Goal: Task Accomplishment & Management: Manage account settings

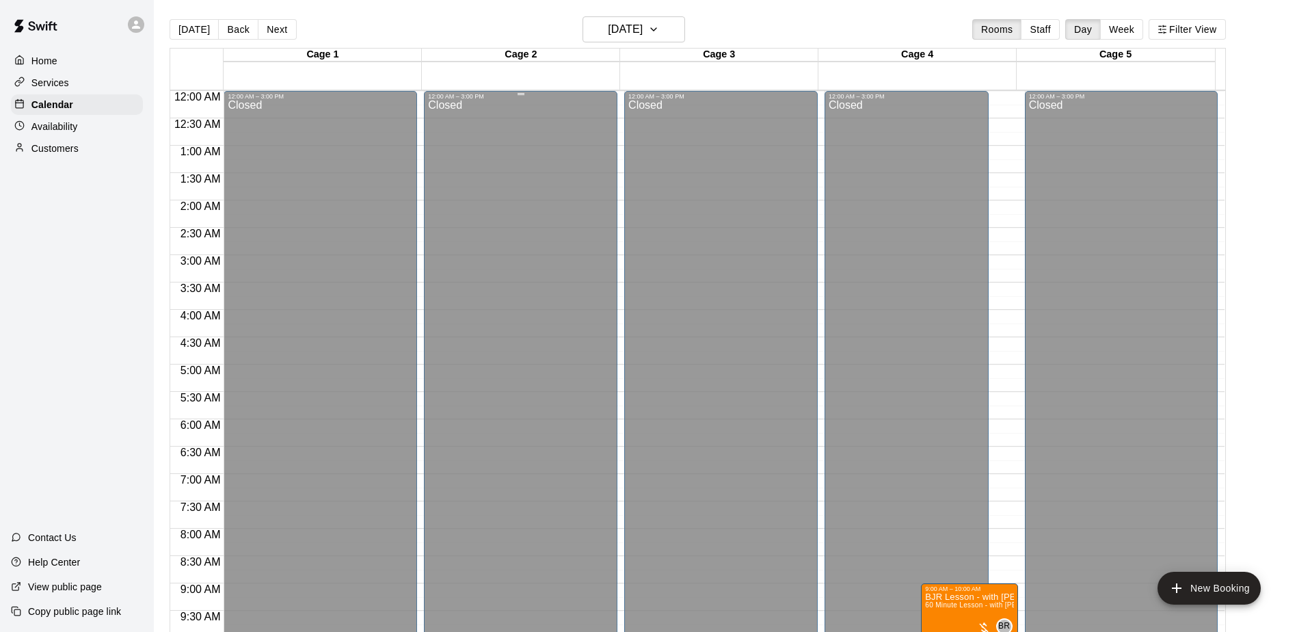
scroll to position [342, 0]
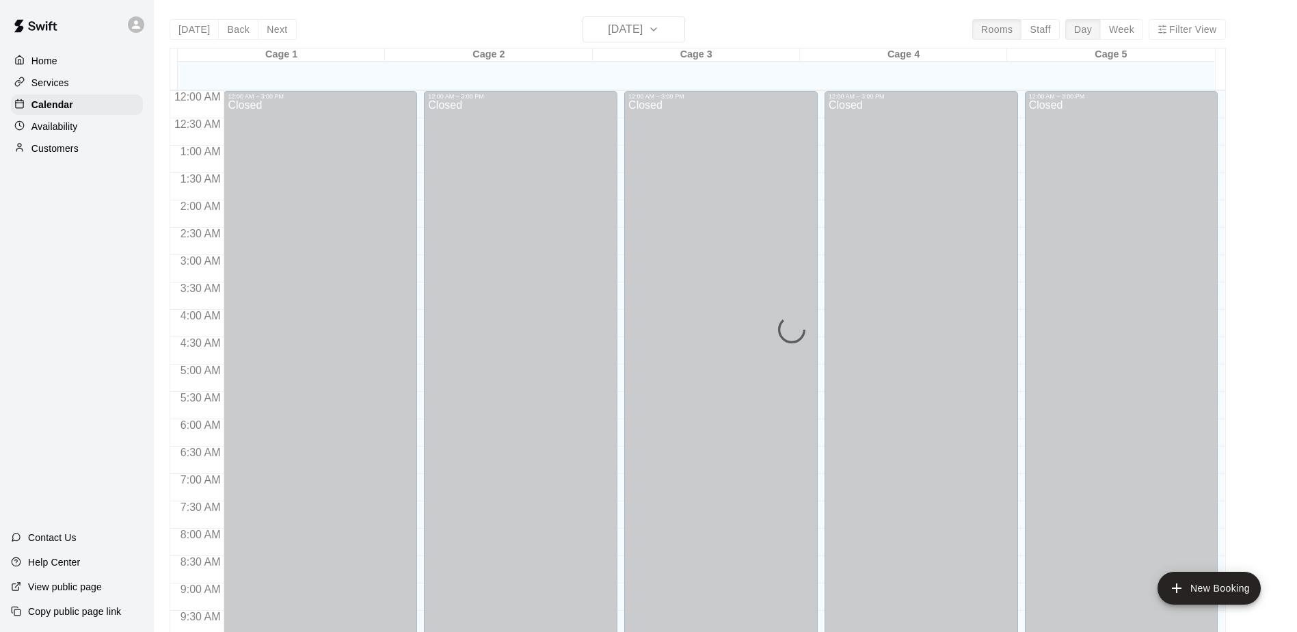
scroll to position [715, 0]
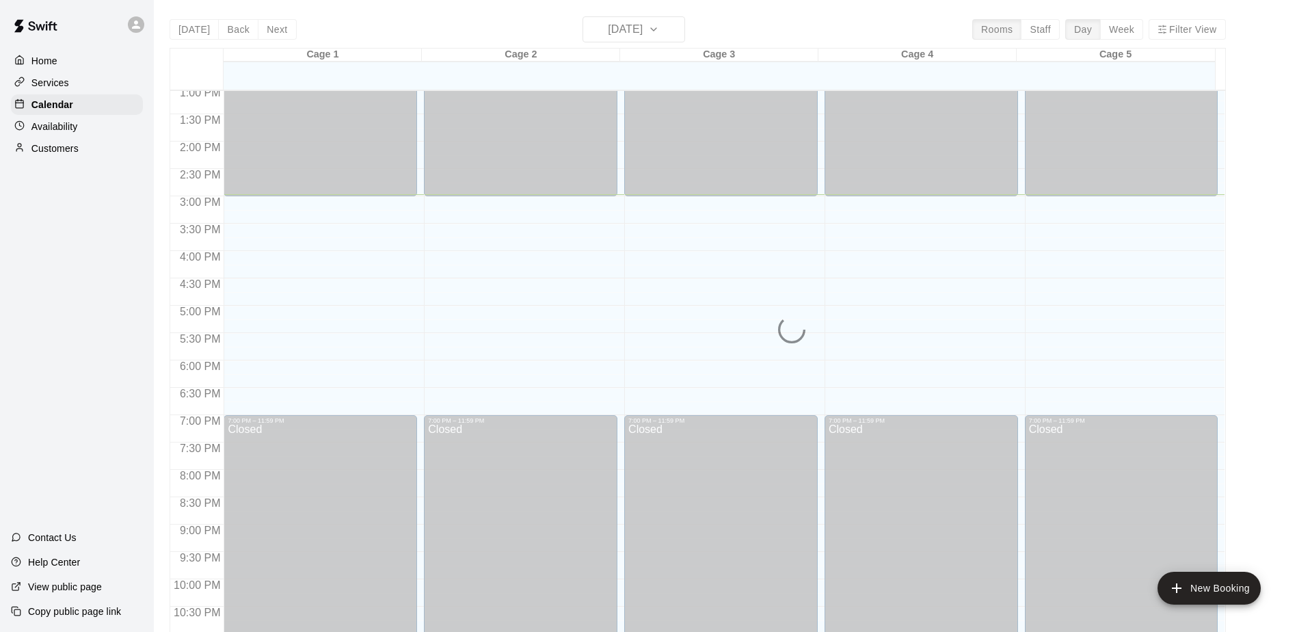
click at [619, 21] on div "Today Back Next Monday Aug 18 Rooms Staff Day Week Filter View Cage 1 18 Mon Ca…" at bounding box center [698, 332] width 1056 height 632
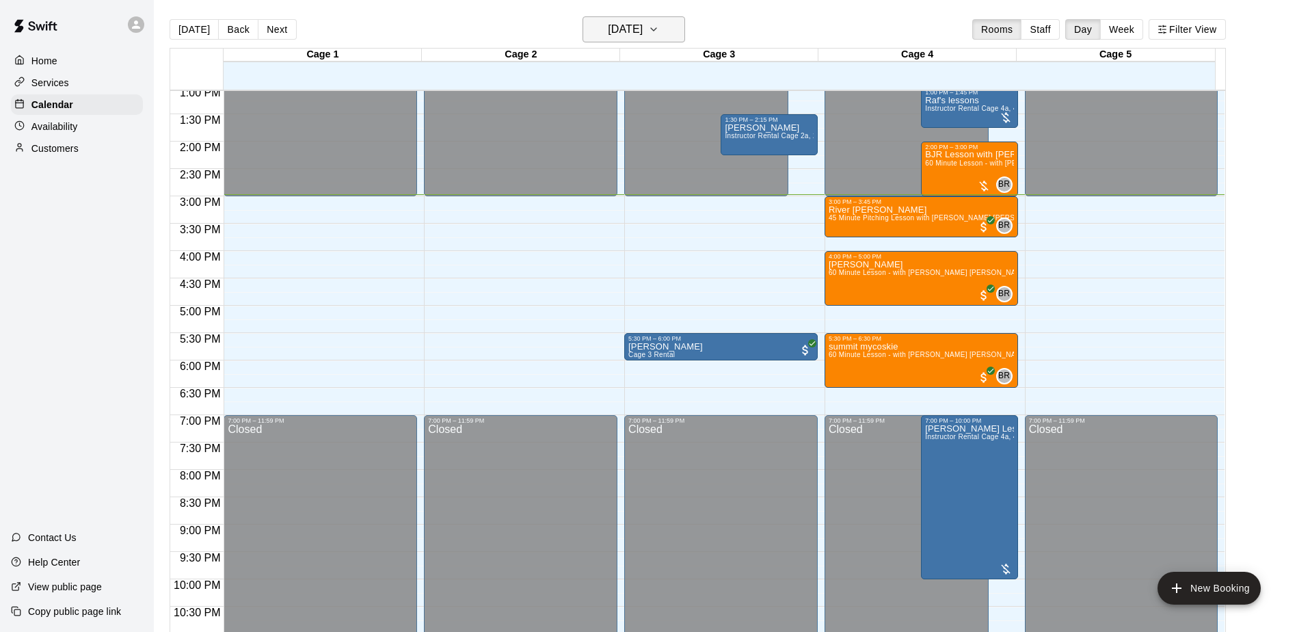
click at [643, 25] on h6 "Monday Aug 18" at bounding box center [625, 29] width 35 height 19
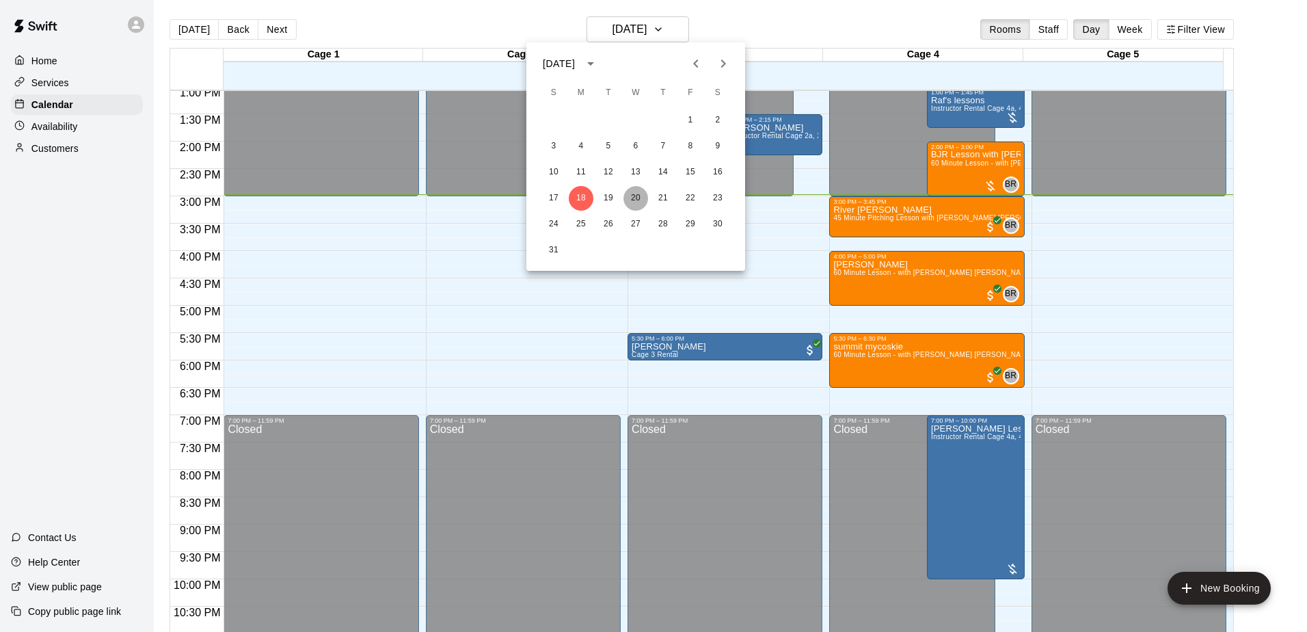
click at [634, 199] on button "20" at bounding box center [635, 198] width 25 height 25
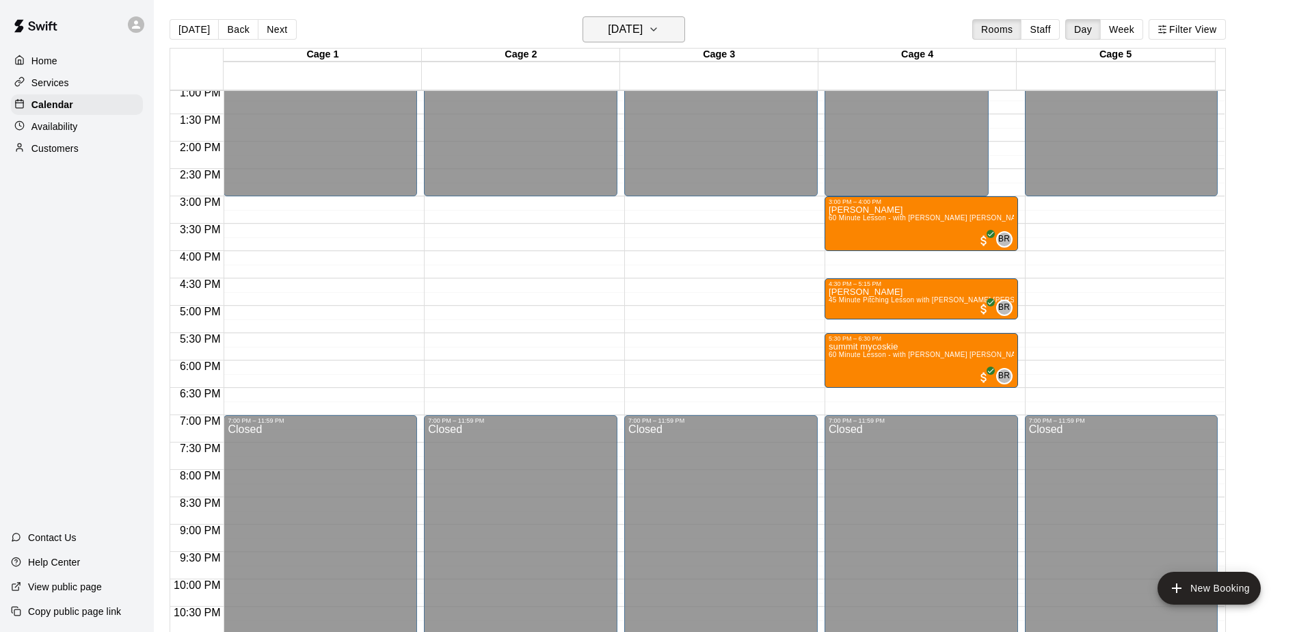
click at [643, 31] on h6 "Wednesday Aug 20" at bounding box center [625, 29] width 35 height 19
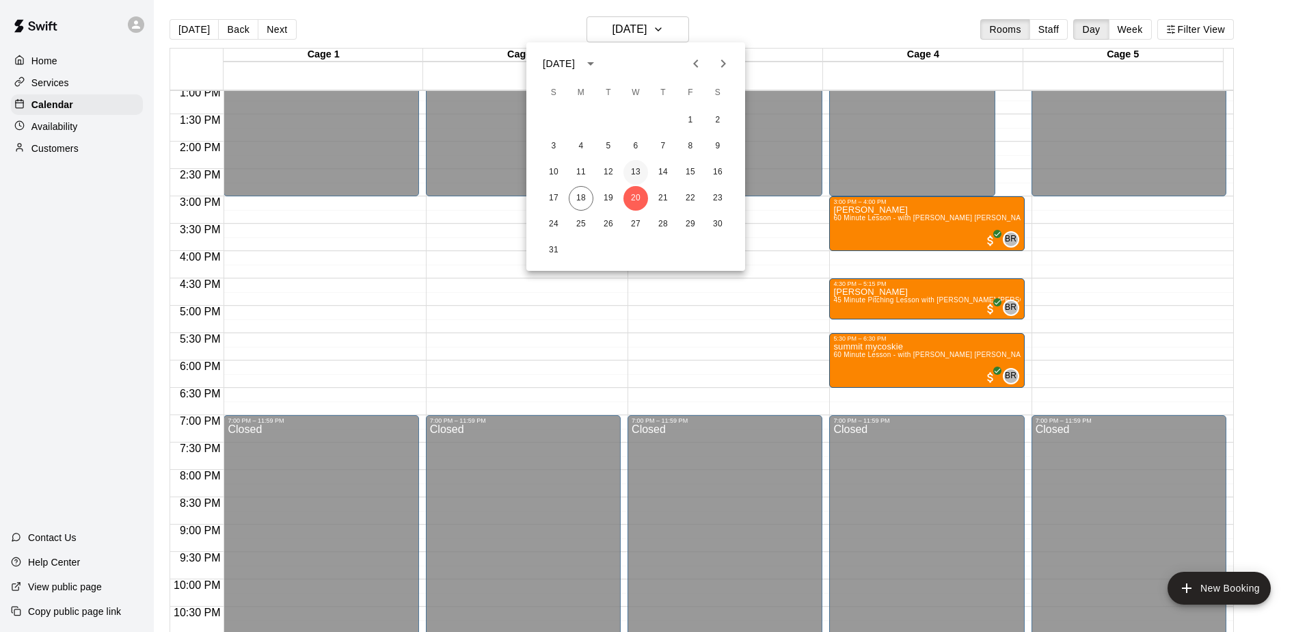
click at [631, 177] on button "13" at bounding box center [635, 172] width 25 height 25
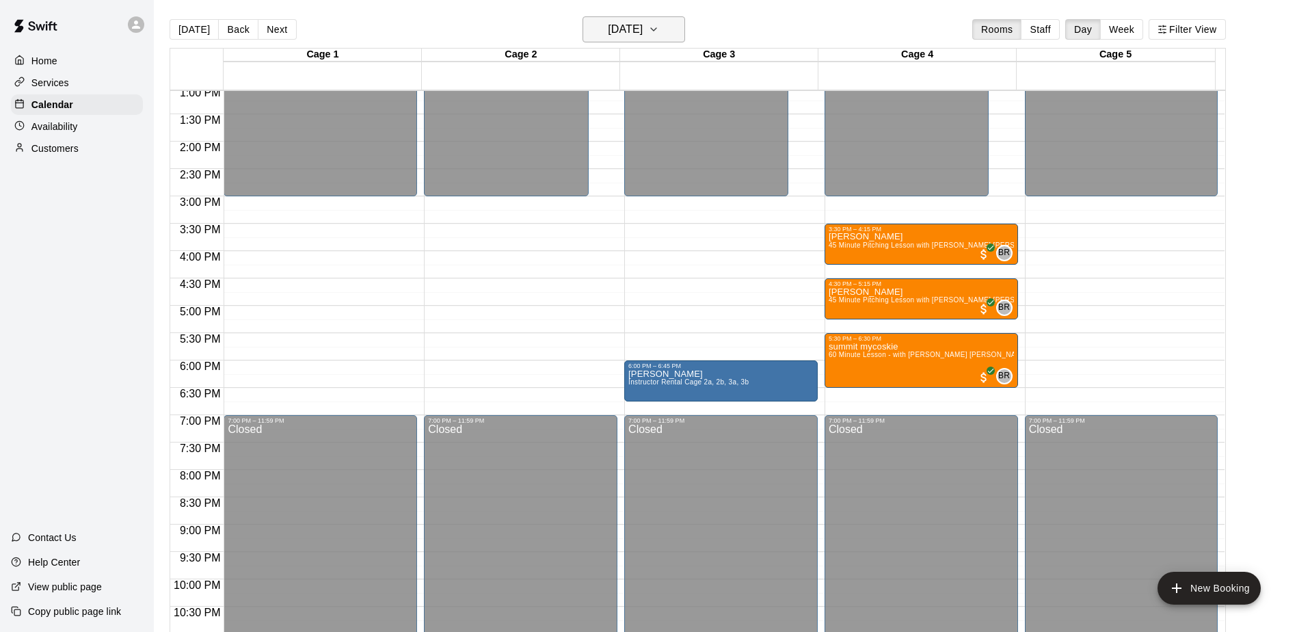
click at [643, 26] on h6 "Wednesday Aug 13" at bounding box center [625, 29] width 35 height 19
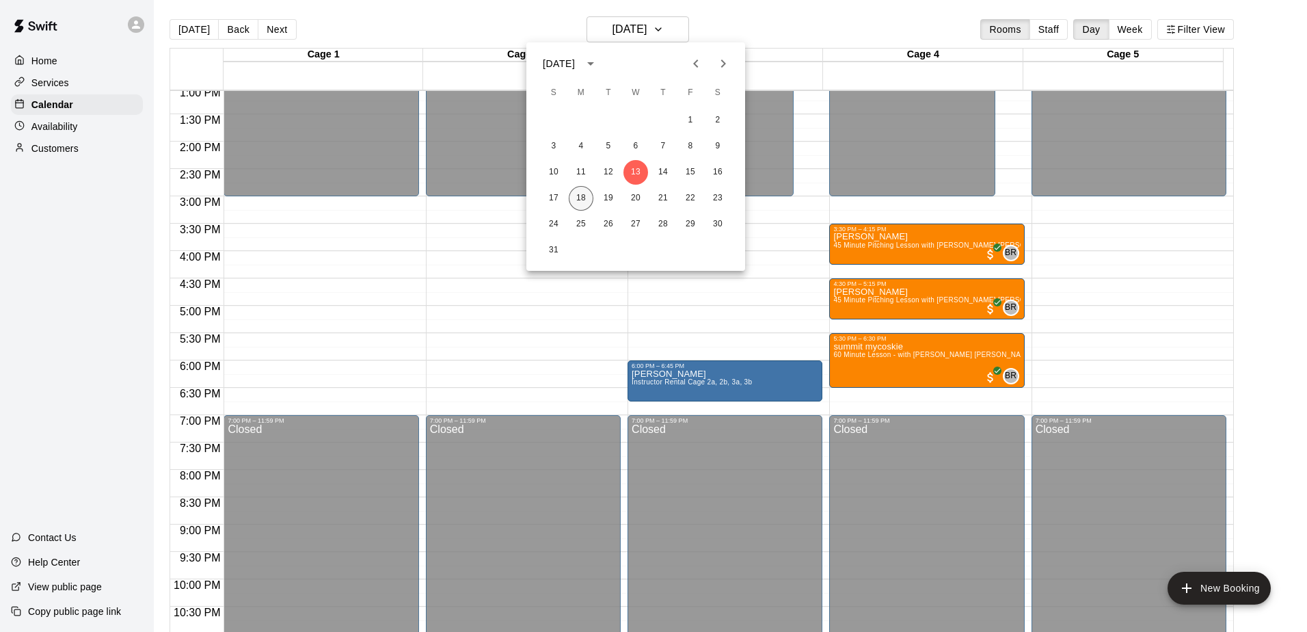
click at [587, 200] on button "18" at bounding box center [581, 198] width 25 height 25
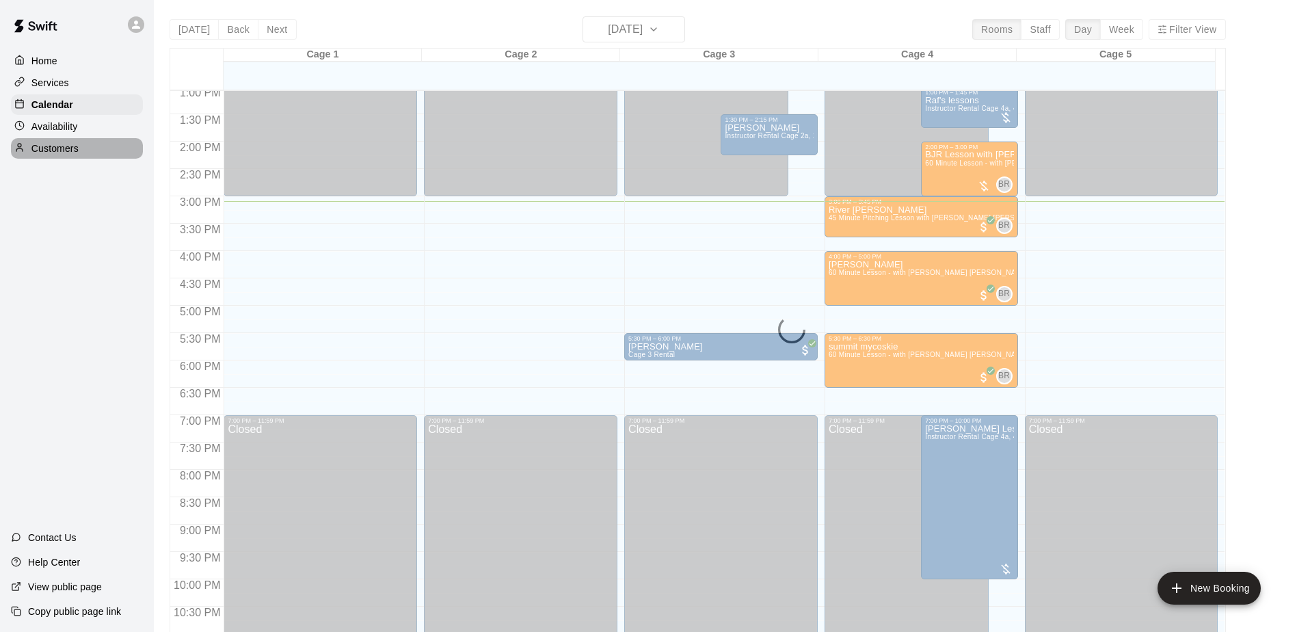
click at [85, 143] on div "Customers" at bounding box center [77, 148] width 132 height 21
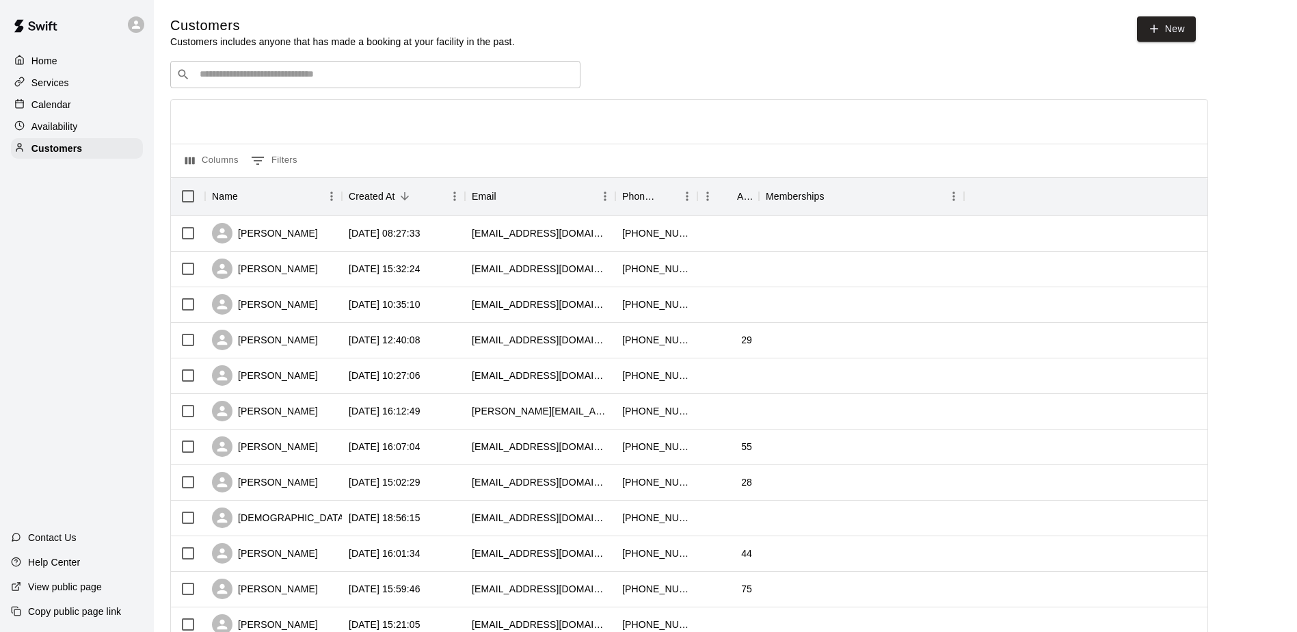
click at [321, 75] on input "Search customers by name or email" at bounding box center [385, 75] width 379 height 14
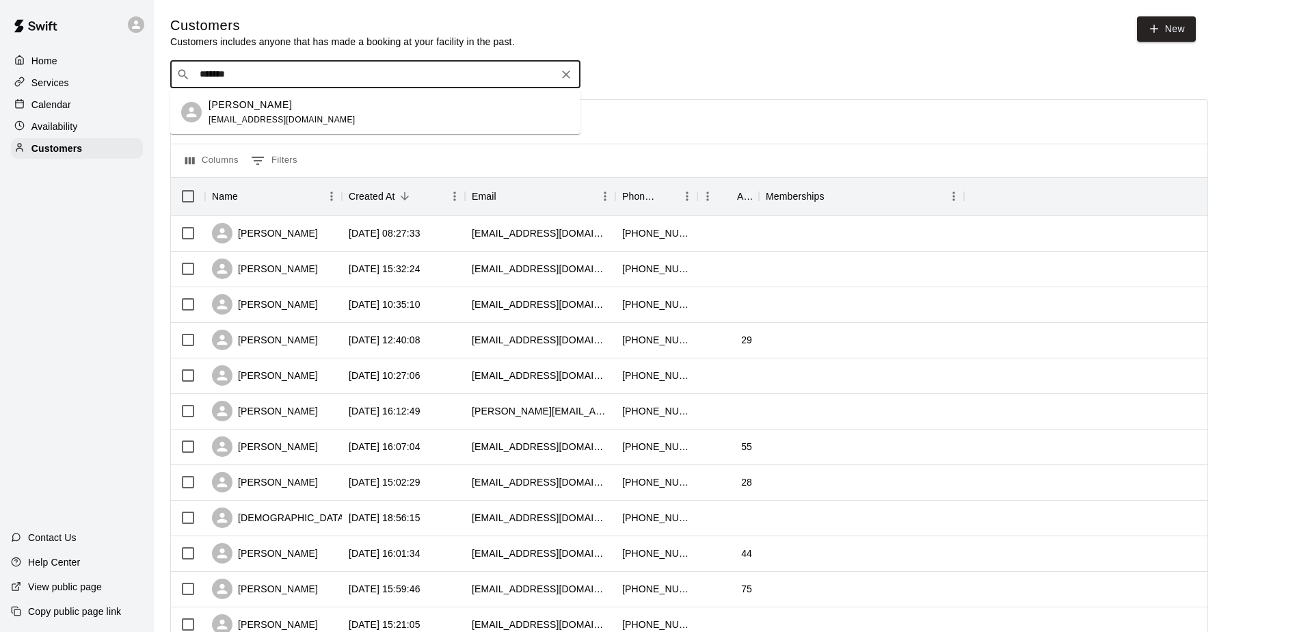
type input "********"
click at [346, 107] on div "Gina Caulkins ginacaulkins@gmail.com" at bounding box center [388, 112] width 361 height 29
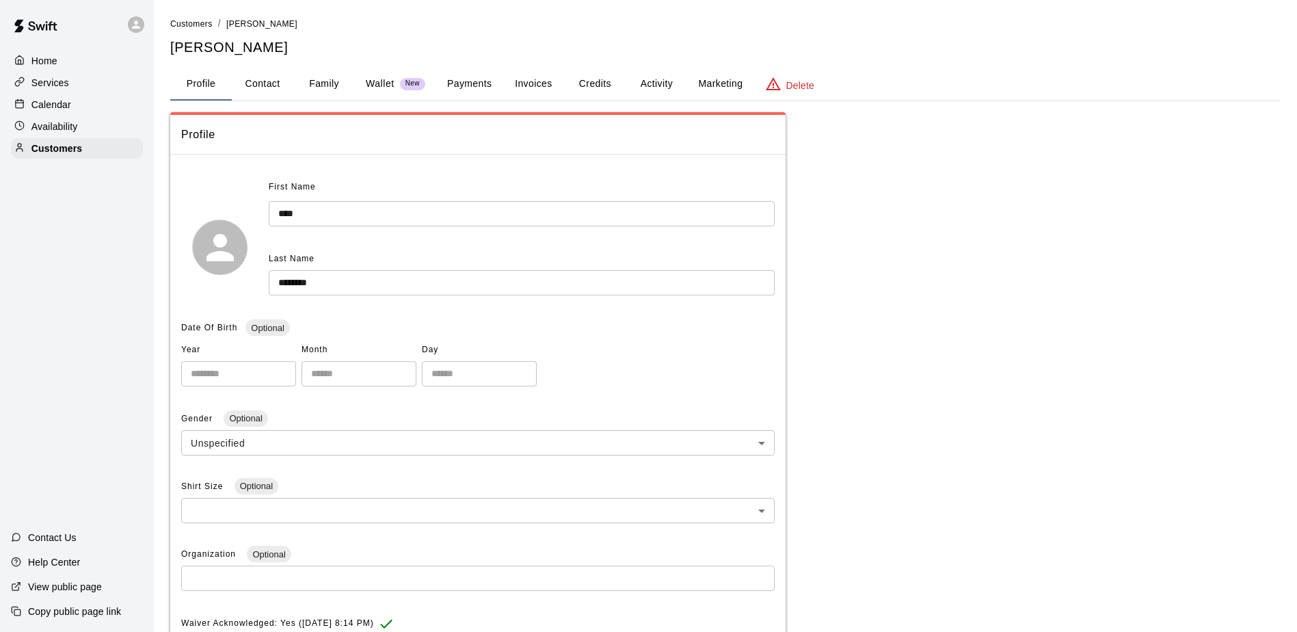
click at [328, 81] on button "Family" at bounding box center [324, 84] width 62 height 33
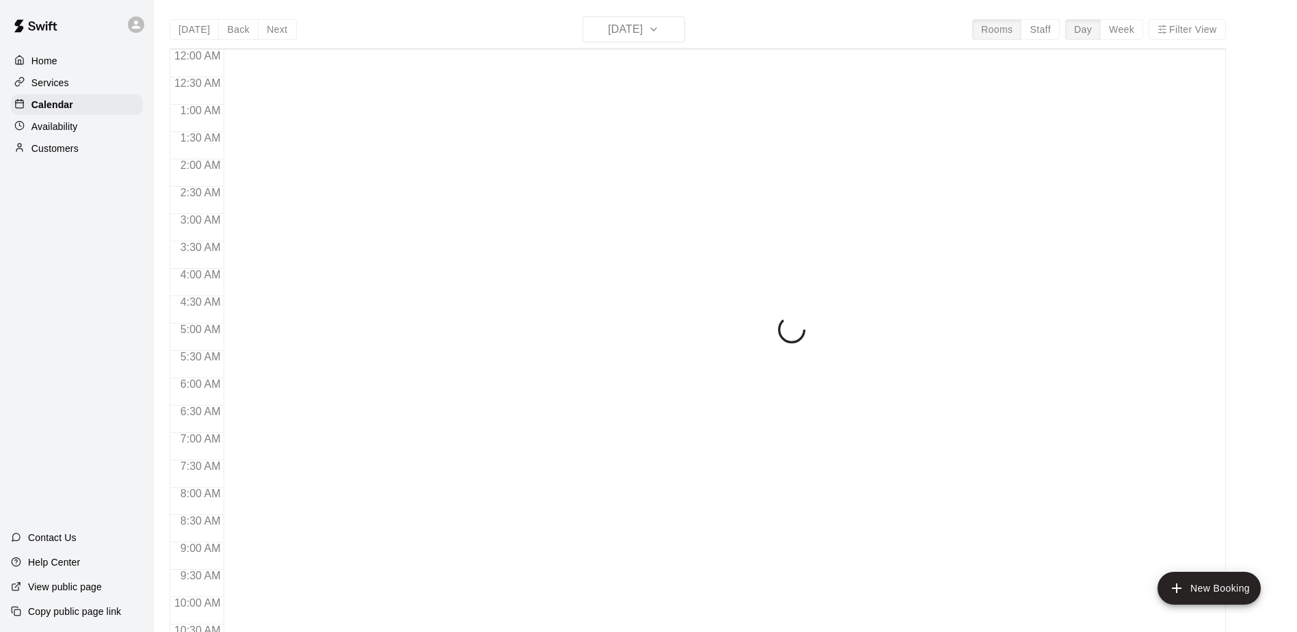
scroll to position [715, 0]
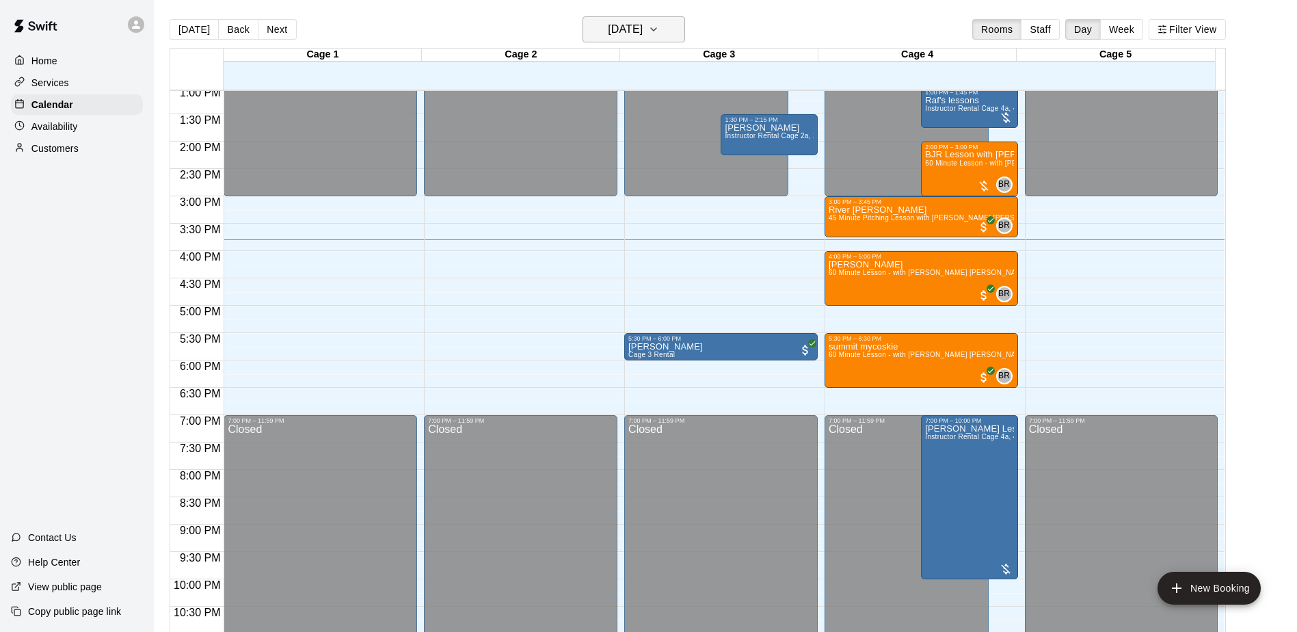
click at [632, 28] on h6 "Monday Aug 18" at bounding box center [625, 29] width 35 height 19
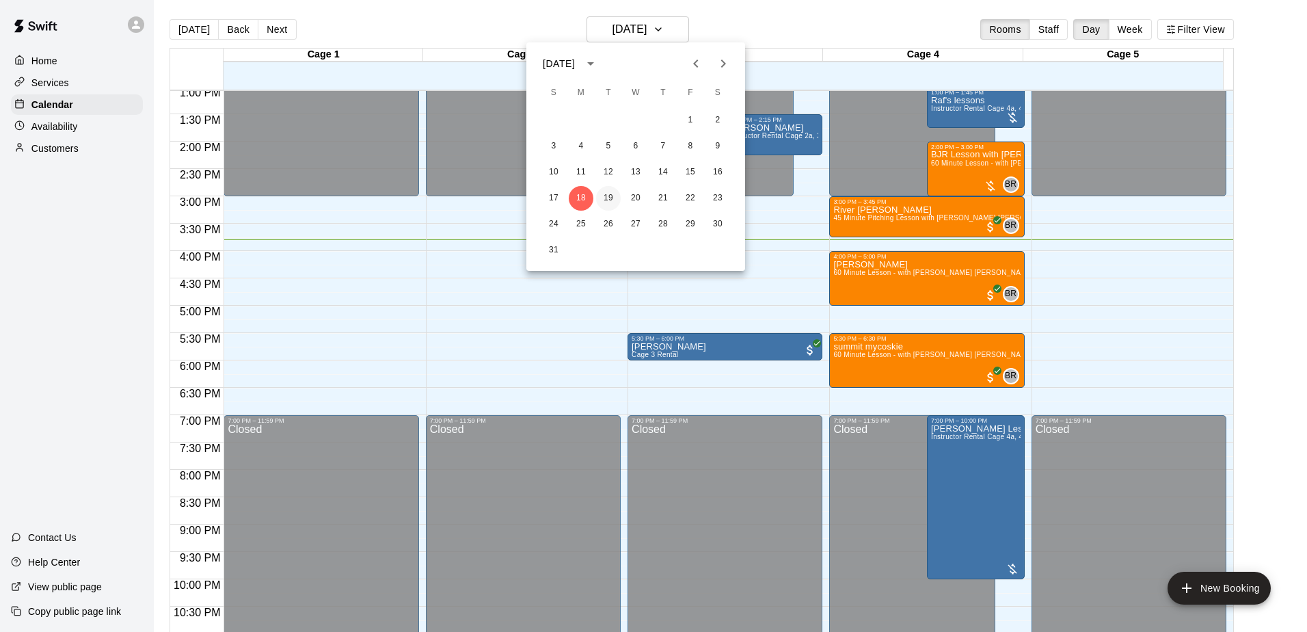
click at [610, 191] on button "19" at bounding box center [608, 198] width 25 height 25
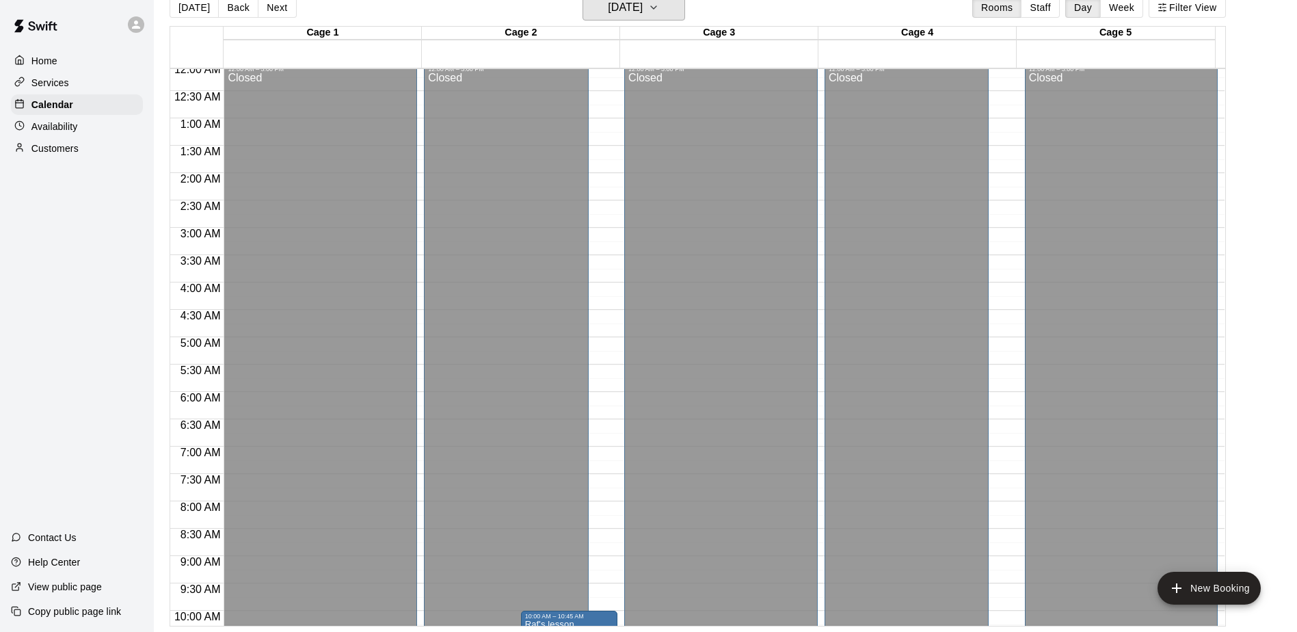
scroll to position [0, 0]
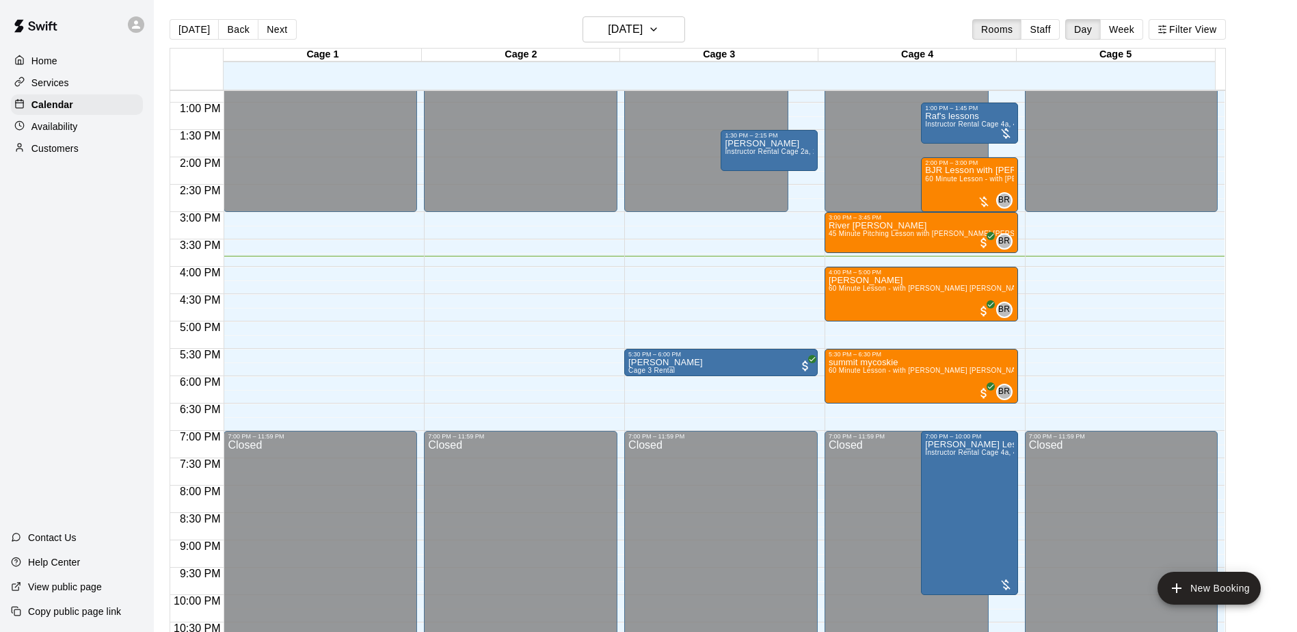
scroll to position [715, 0]
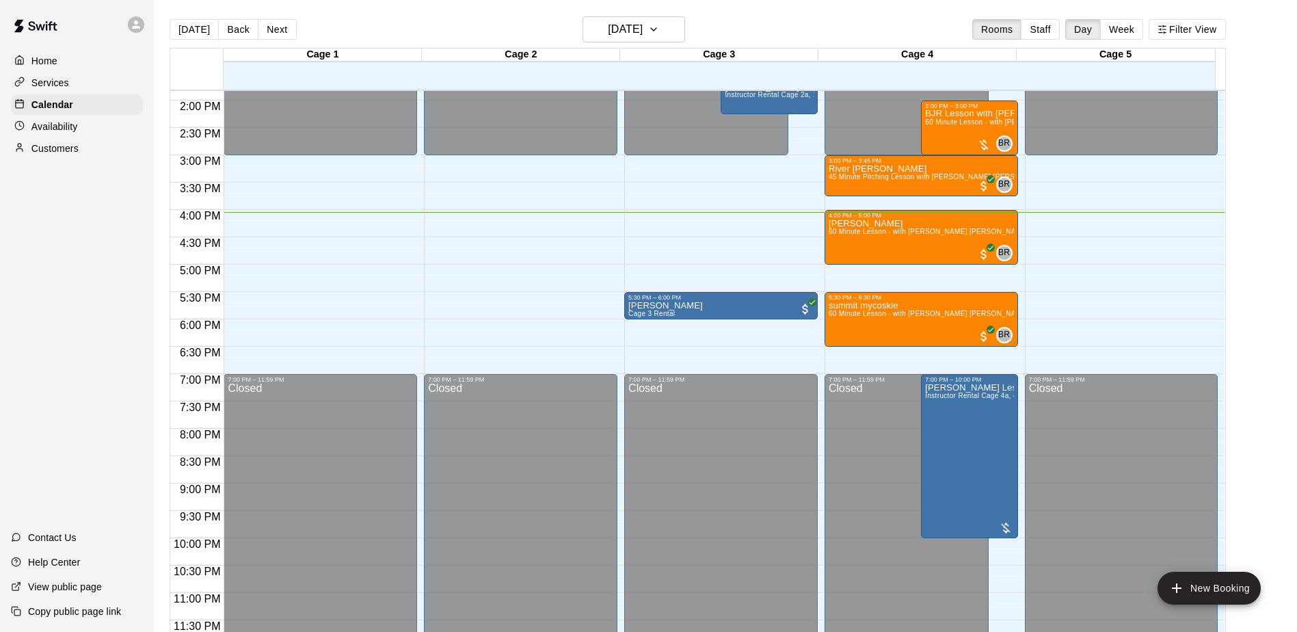
scroll to position [689, 0]
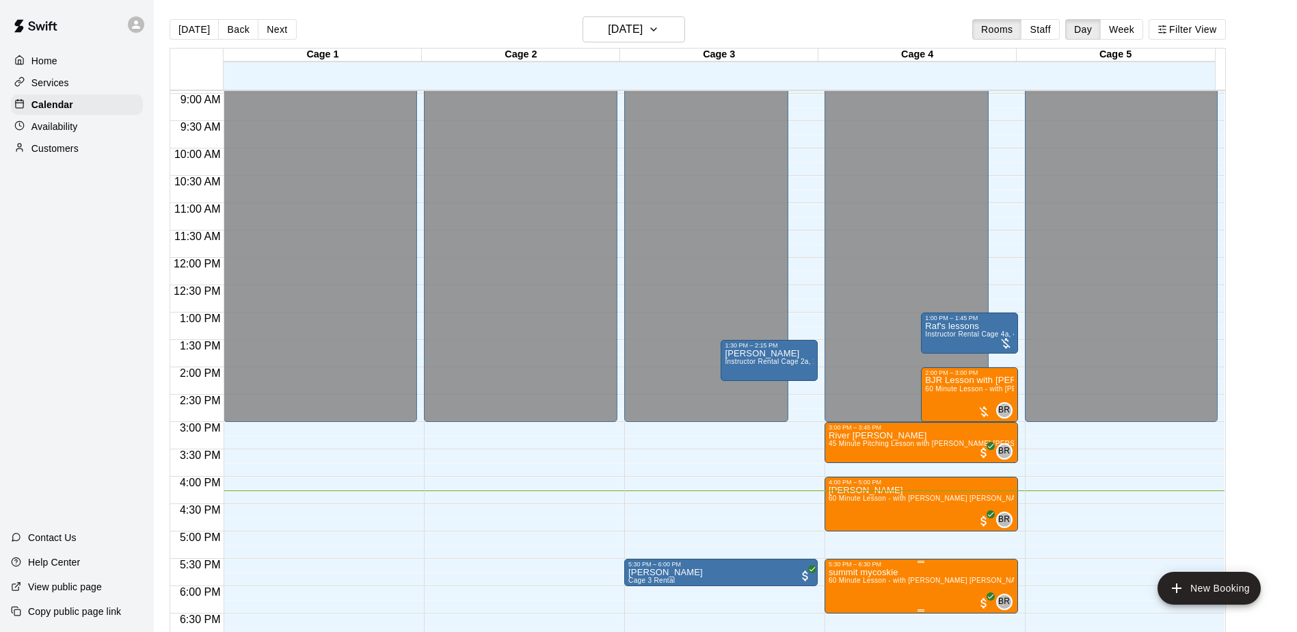
scroll to position [484, 0]
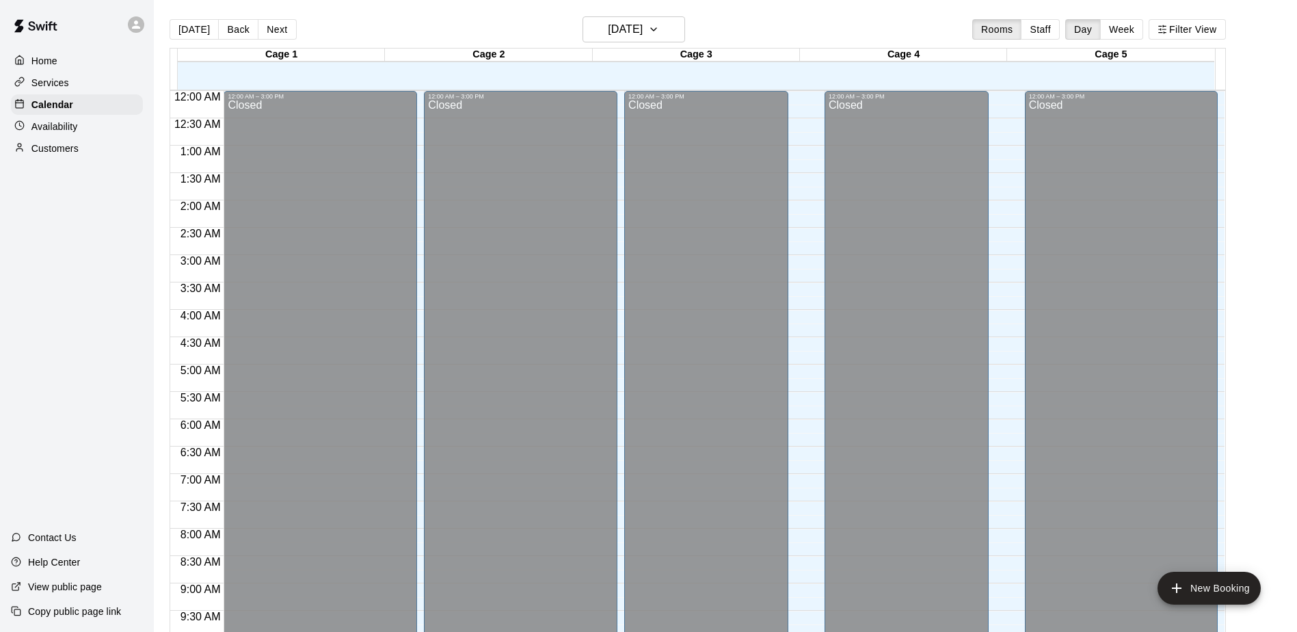
scroll to position [715, 0]
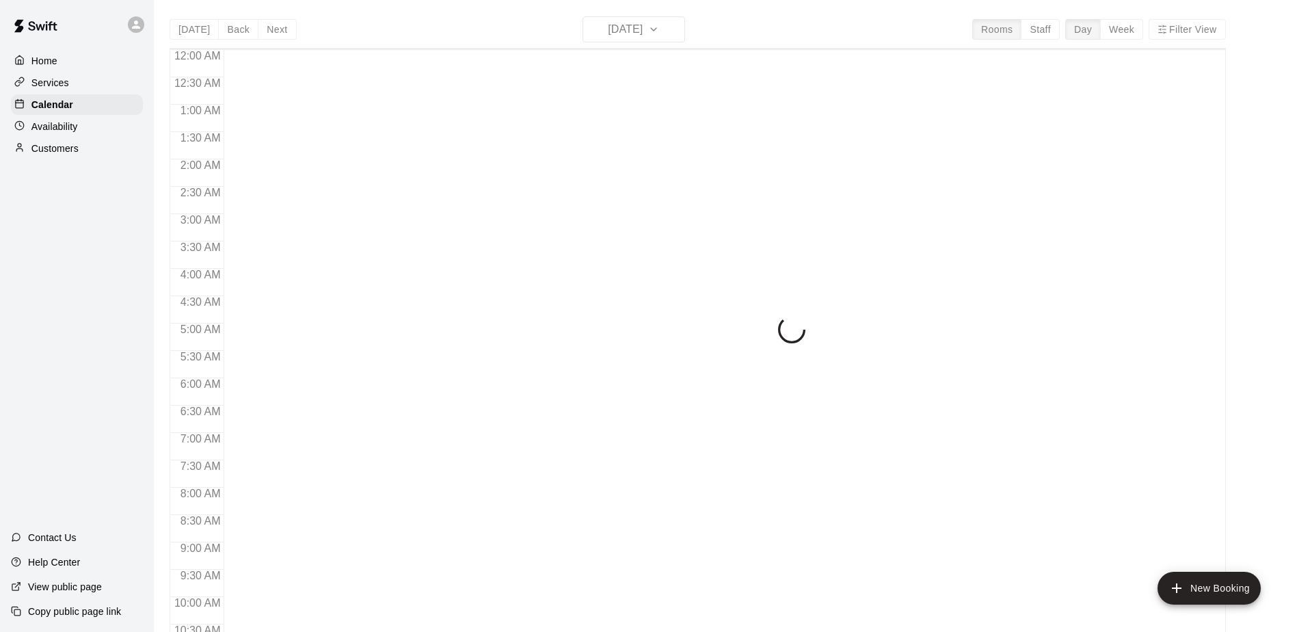
scroll to position [715, 0]
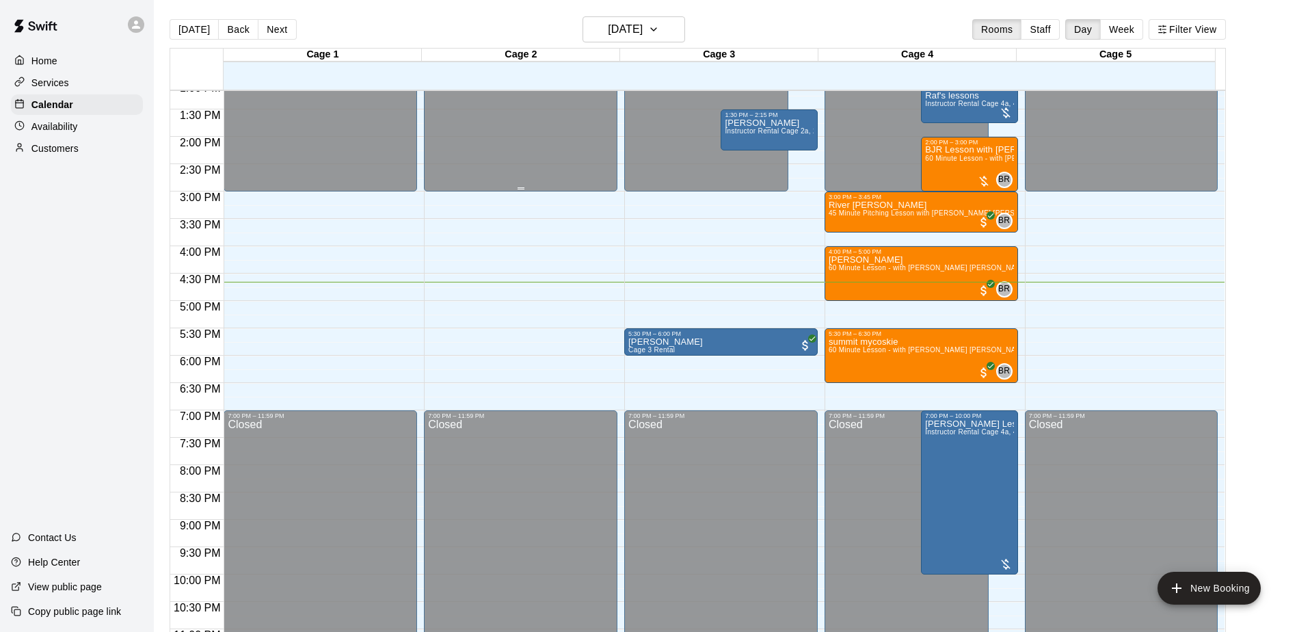
scroll to position [689, 0]
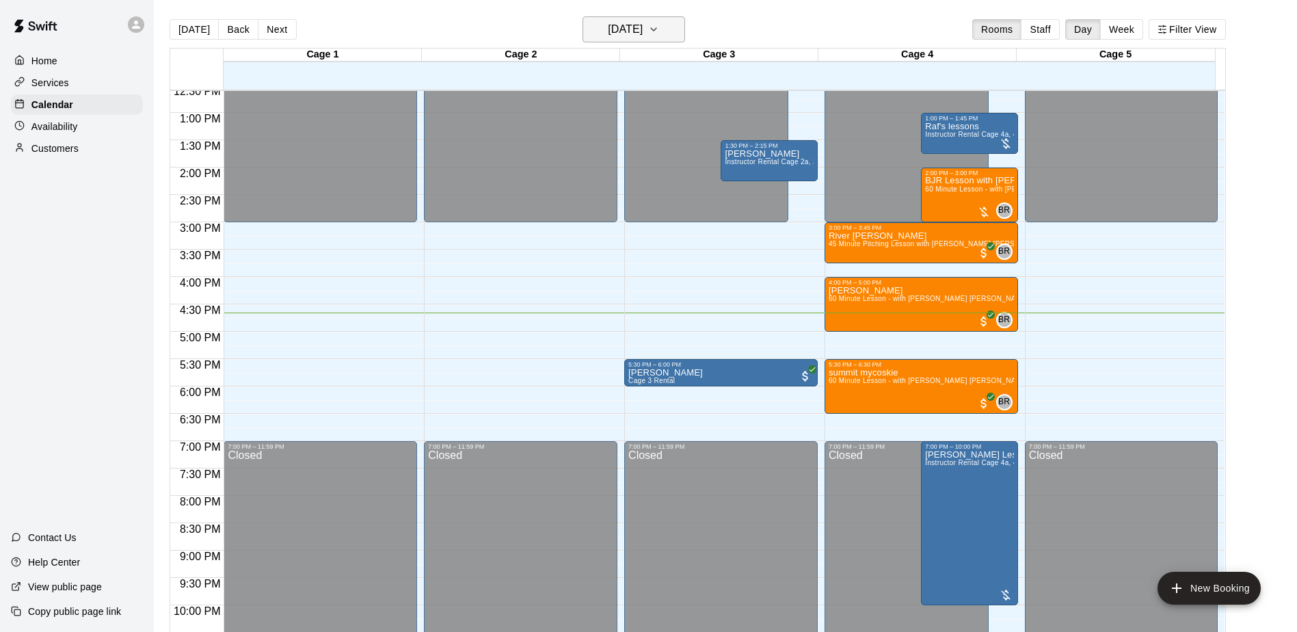
click at [610, 29] on h6 "[DATE]" at bounding box center [625, 29] width 35 height 19
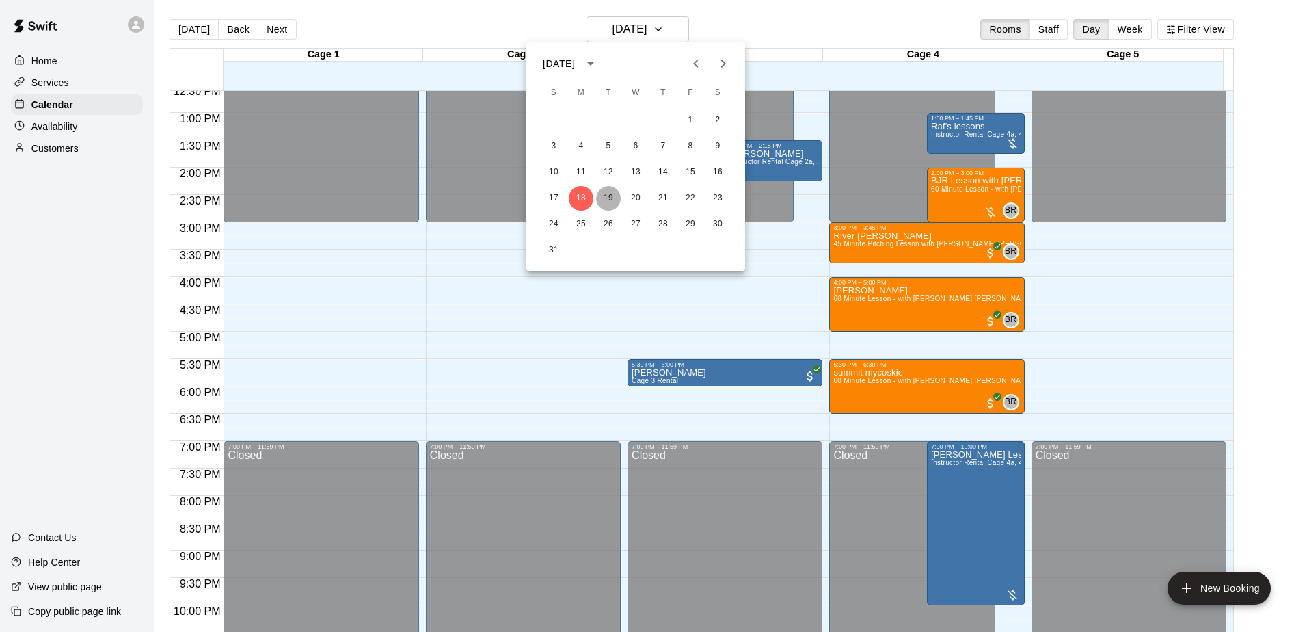
click at [610, 193] on button "19" at bounding box center [608, 198] width 25 height 25
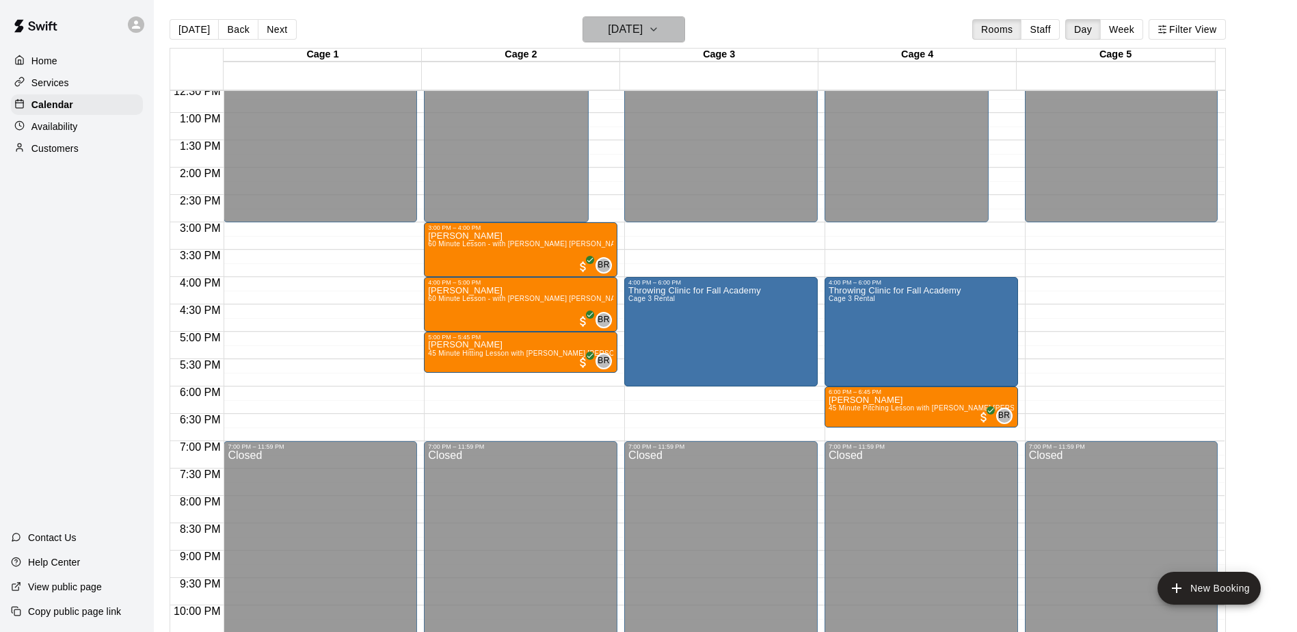
click at [671, 31] on button "Tuesday Aug 19" at bounding box center [633, 29] width 103 height 26
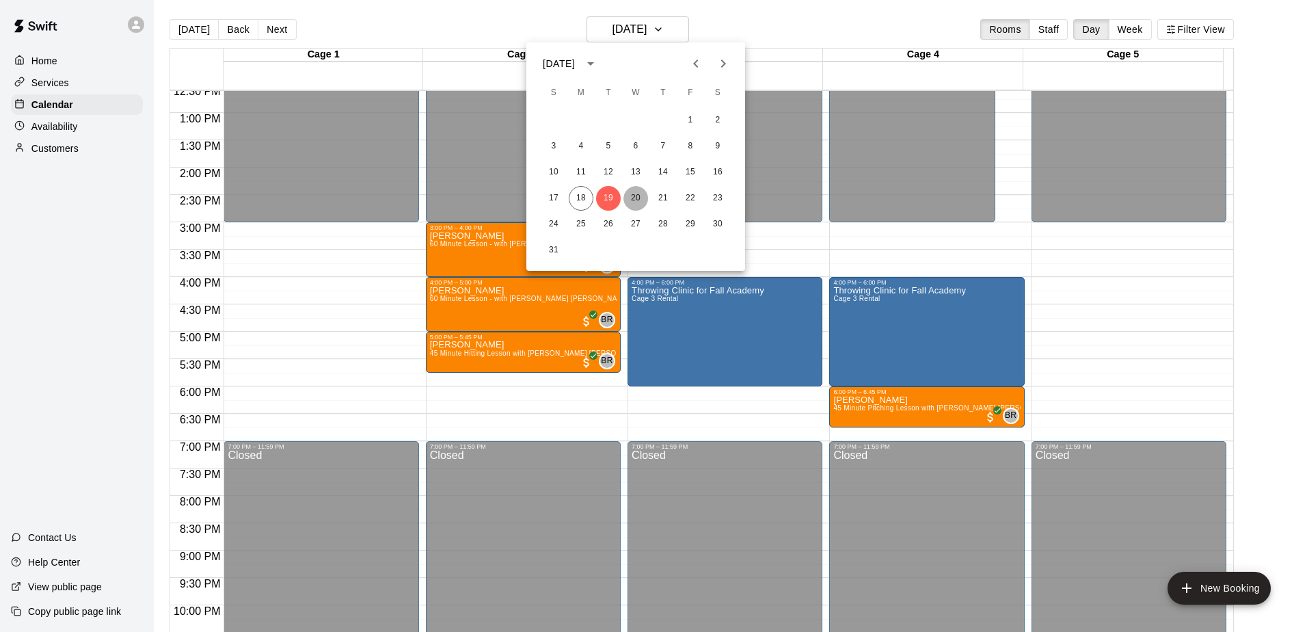
click at [636, 191] on button "20" at bounding box center [635, 198] width 25 height 25
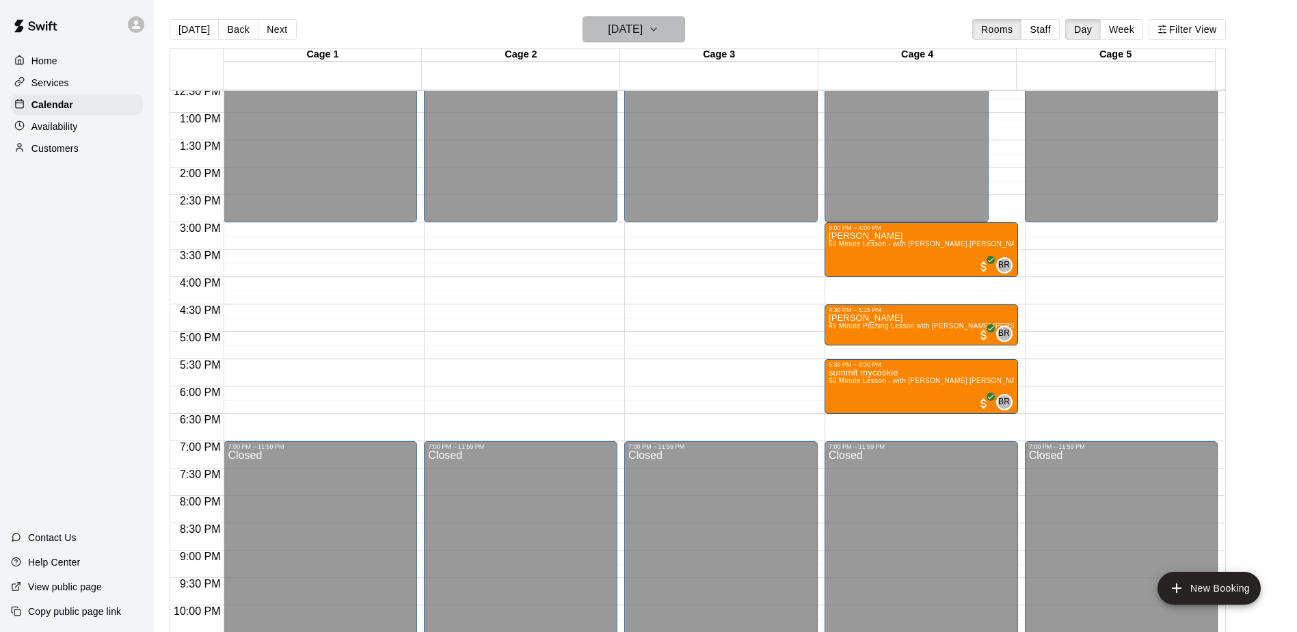
click at [643, 34] on h6 "Wednesday Aug 20" at bounding box center [625, 29] width 35 height 19
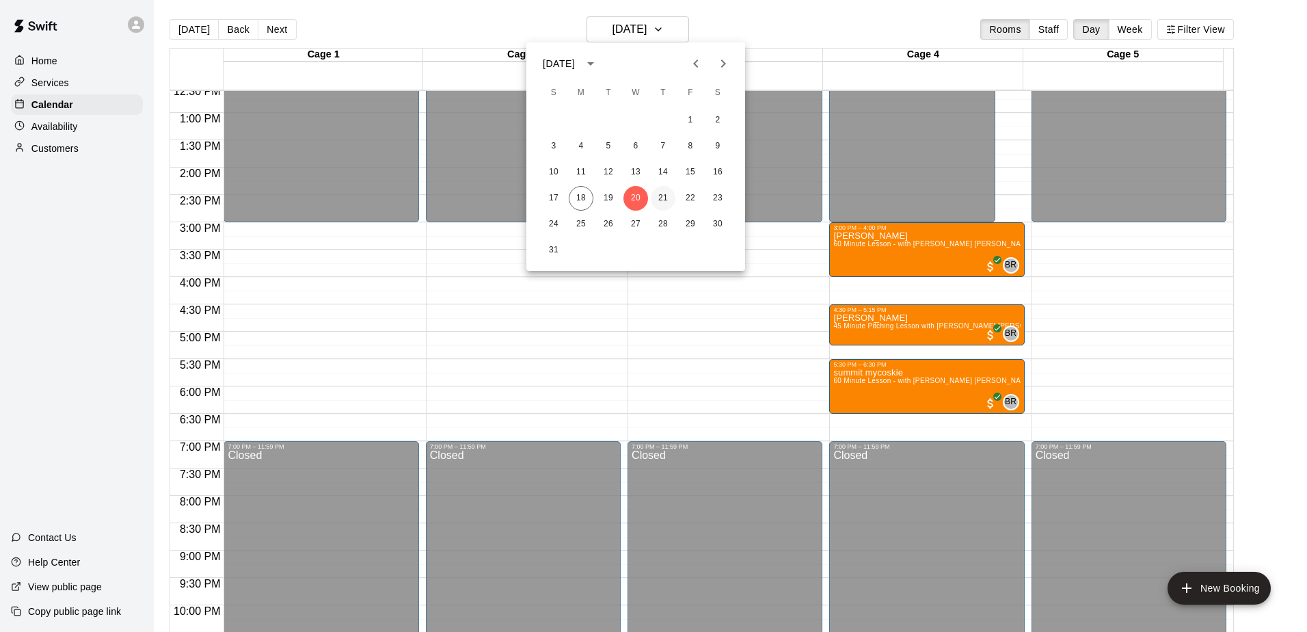
click at [660, 205] on button "21" at bounding box center [663, 198] width 25 height 25
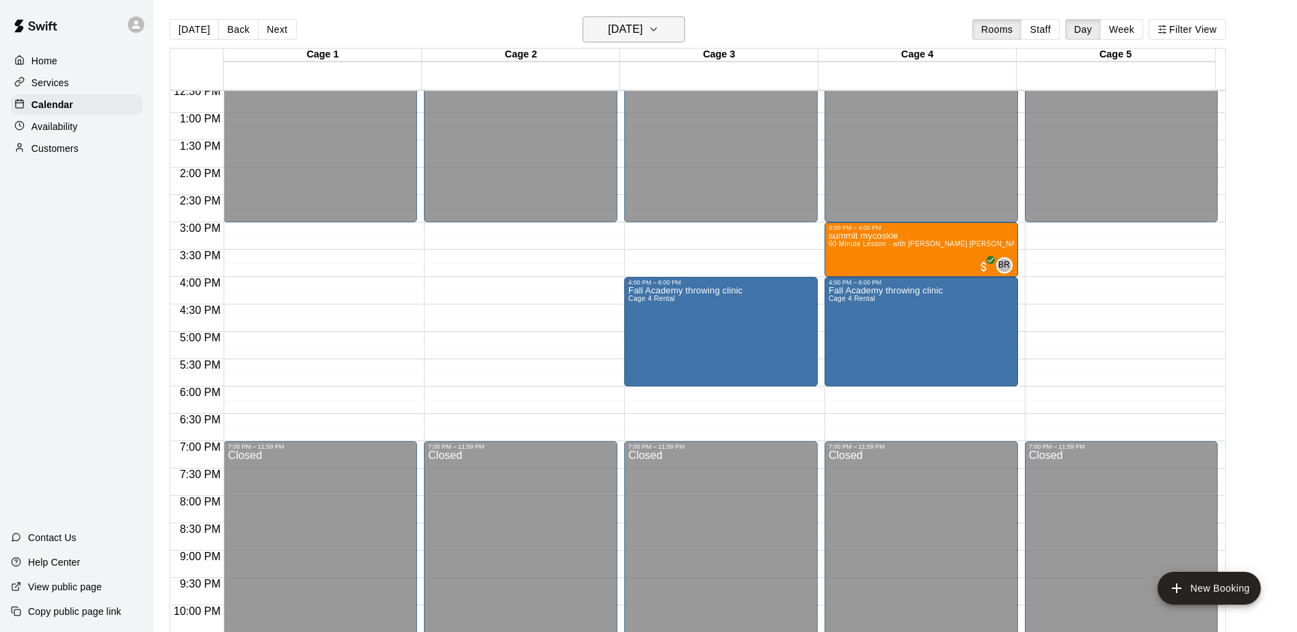
click at [611, 23] on h6 "Thursday Aug 21" at bounding box center [625, 29] width 35 height 19
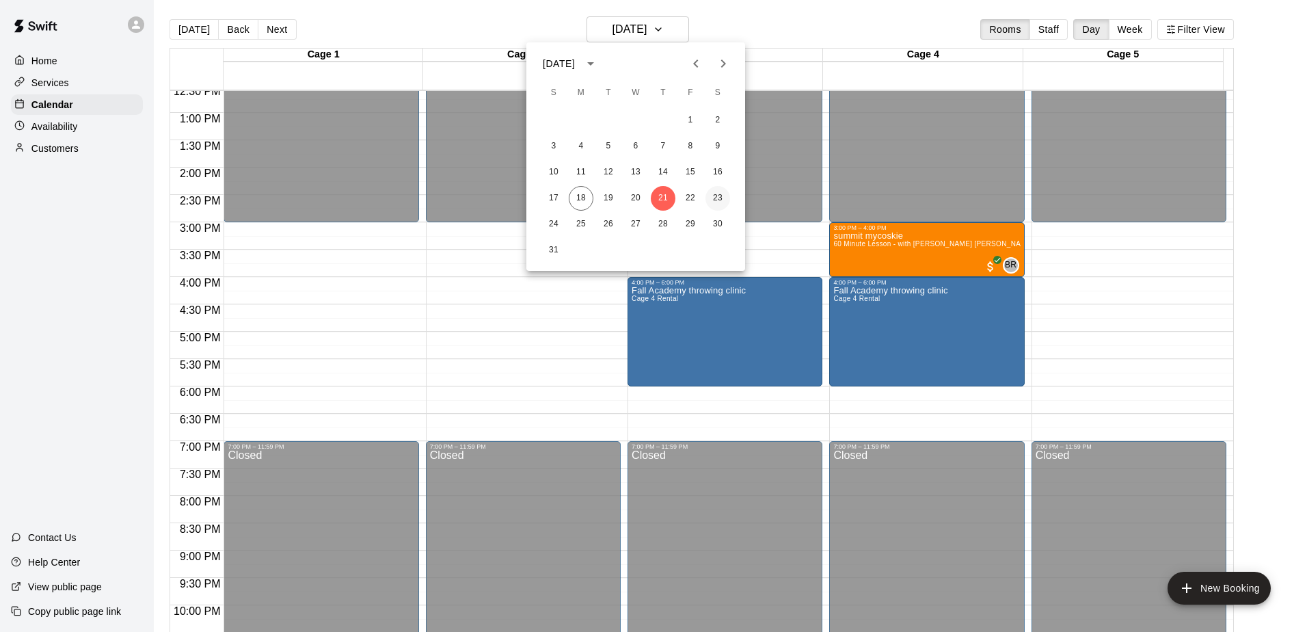
click at [716, 187] on button "23" at bounding box center [717, 198] width 25 height 25
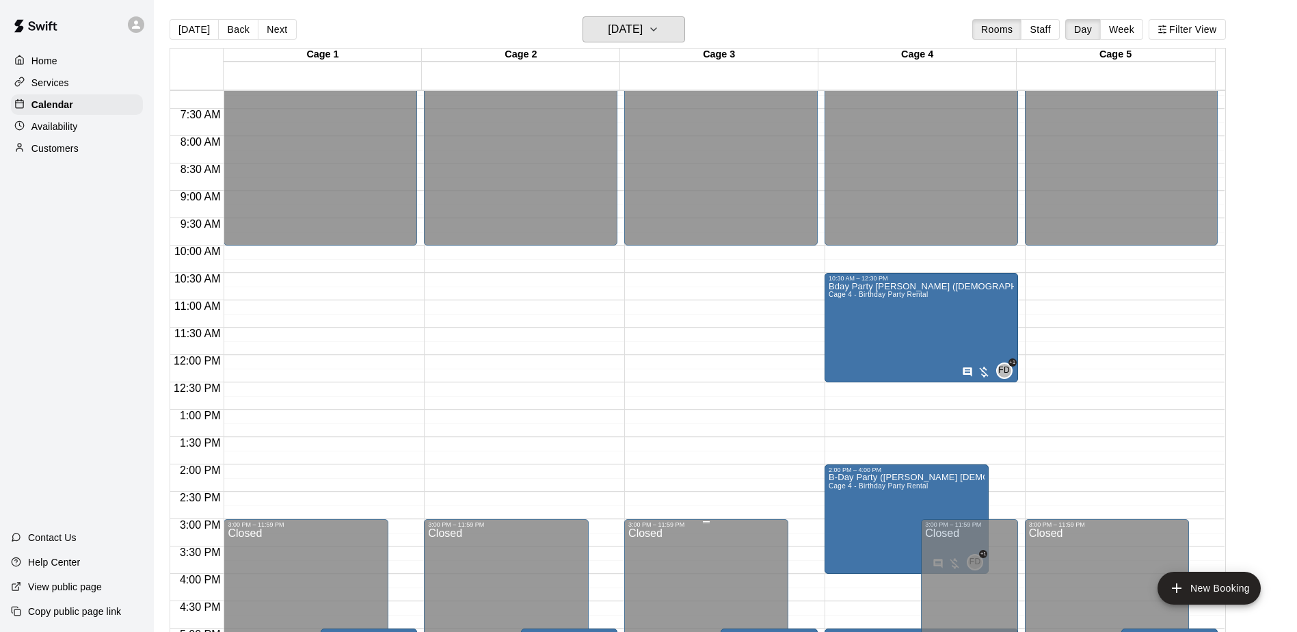
scroll to position [416, 0]
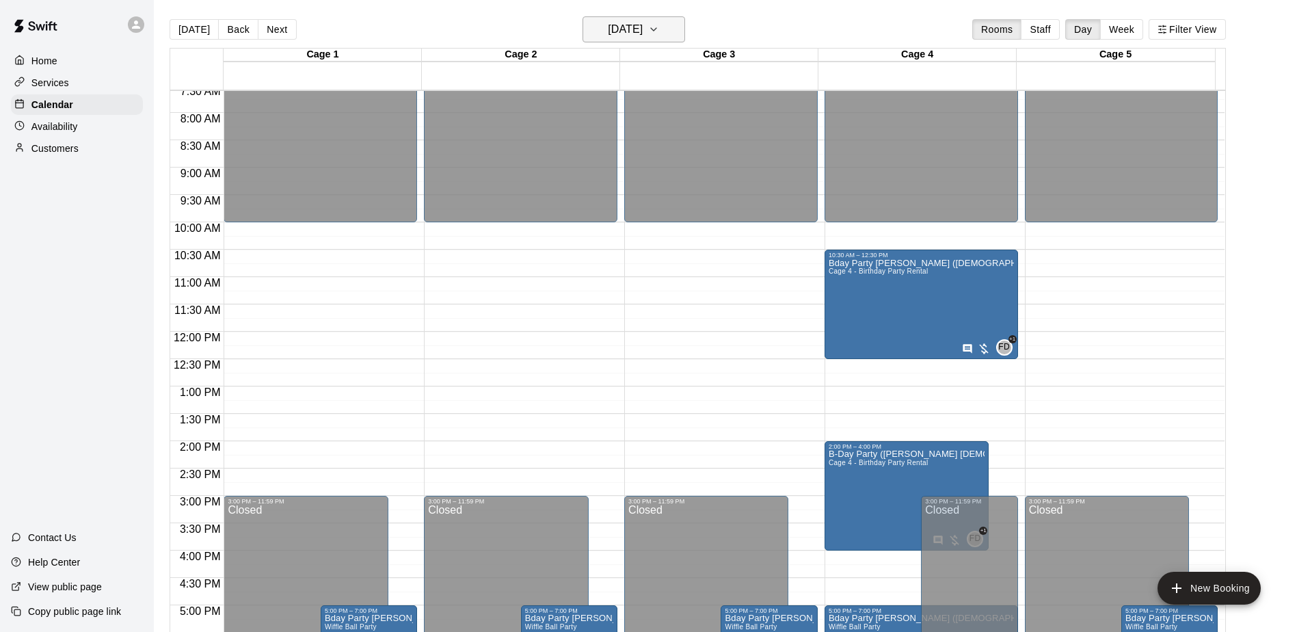
click at [643, 37] on h6 "Saturday Aug 23" at bounding box center [625, 29] width 35 height 19
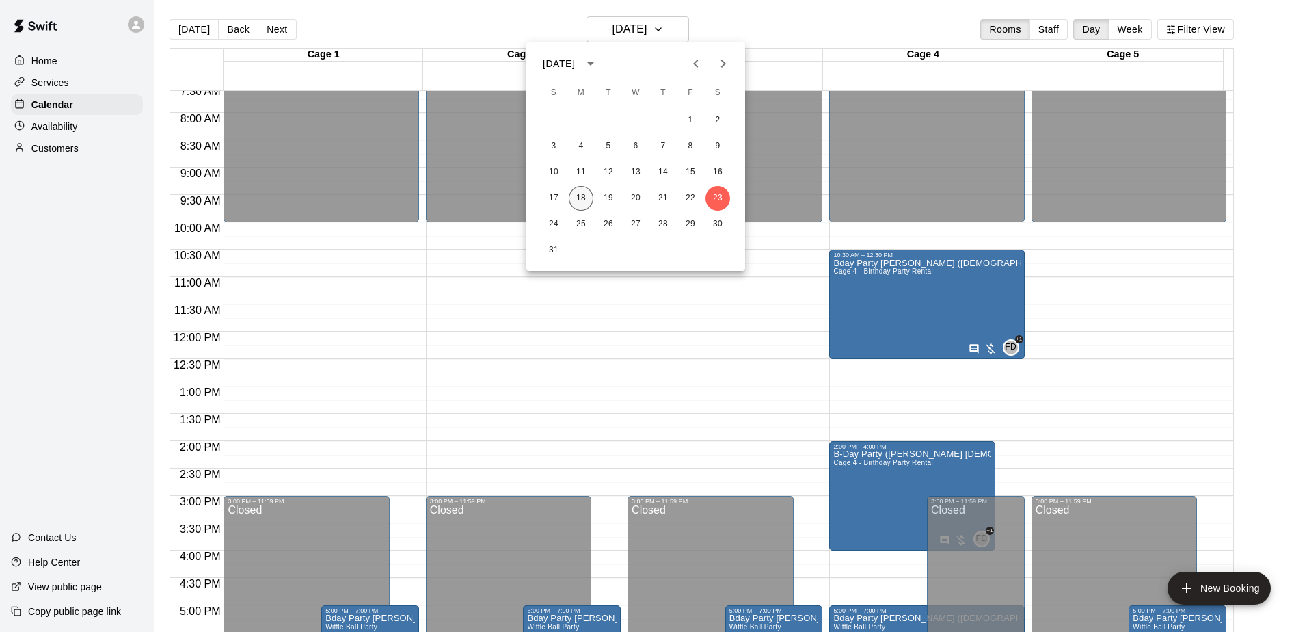
click at [584, 186] on button "18" at bounding box center [581, 198] width 25 height 25
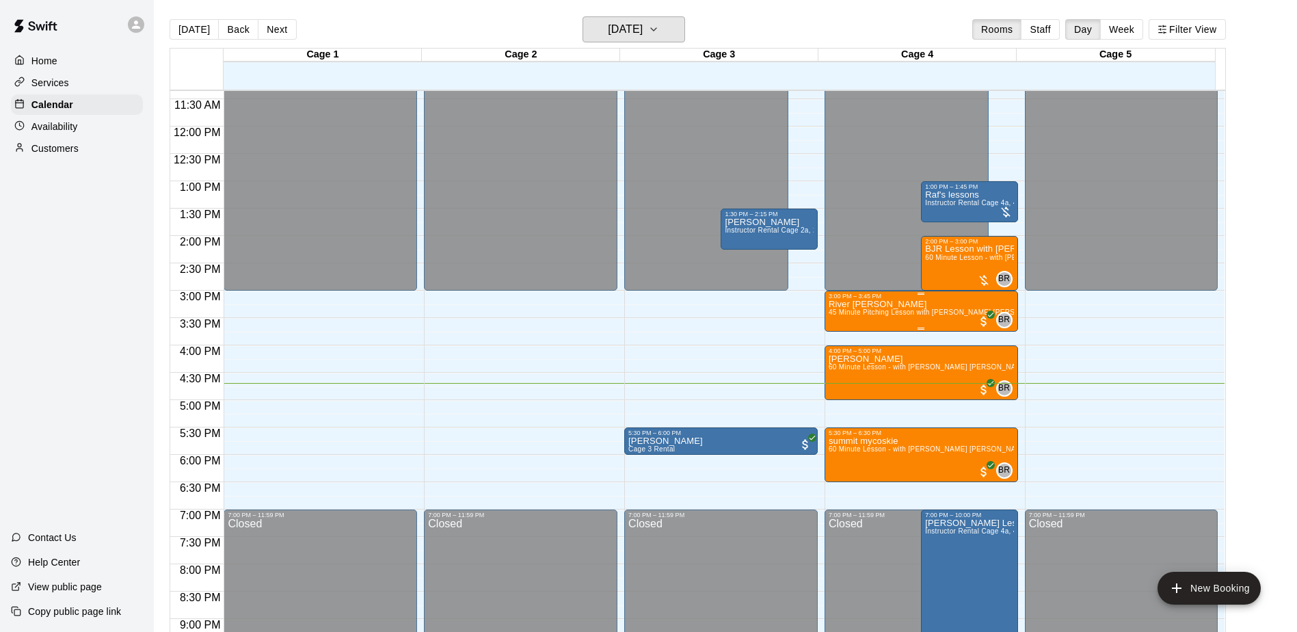
scroll to position [689, 0]
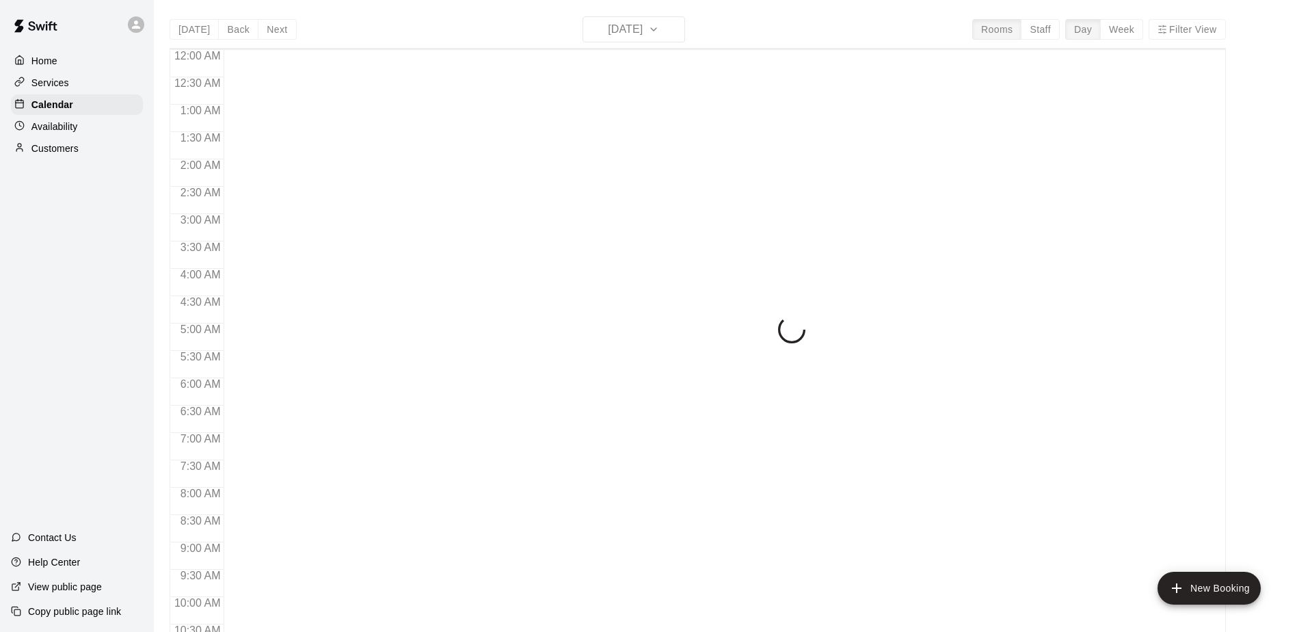
scroll to position [715, 0]
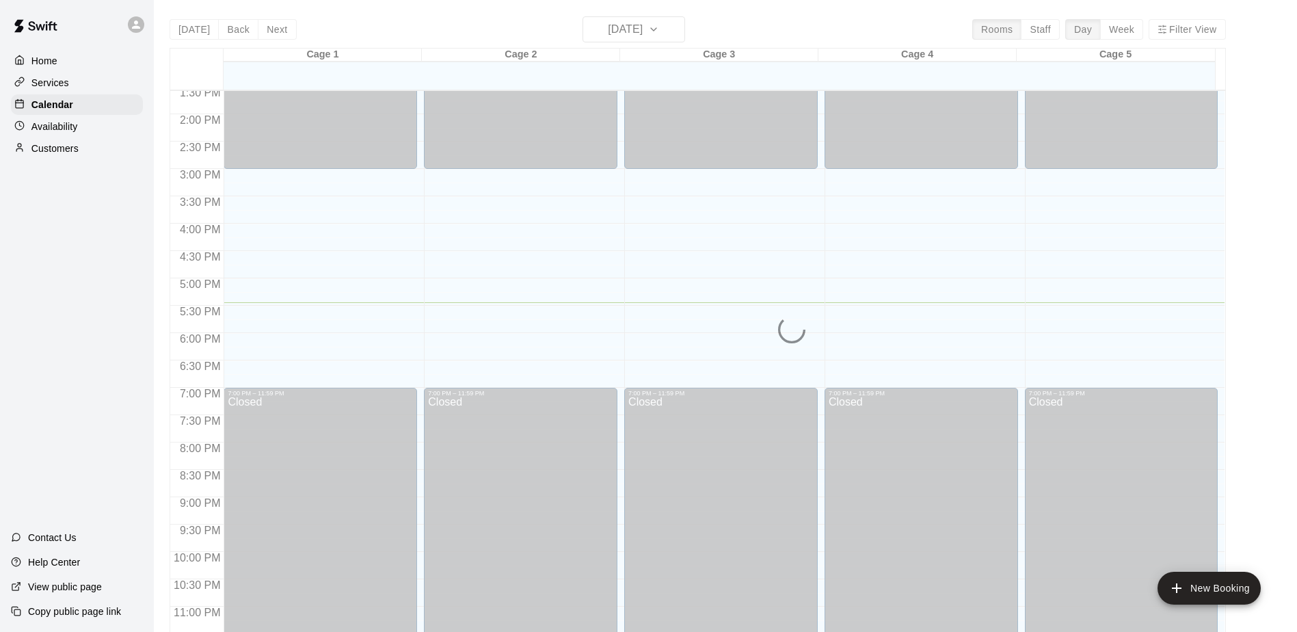
scroll to position [757, 0]
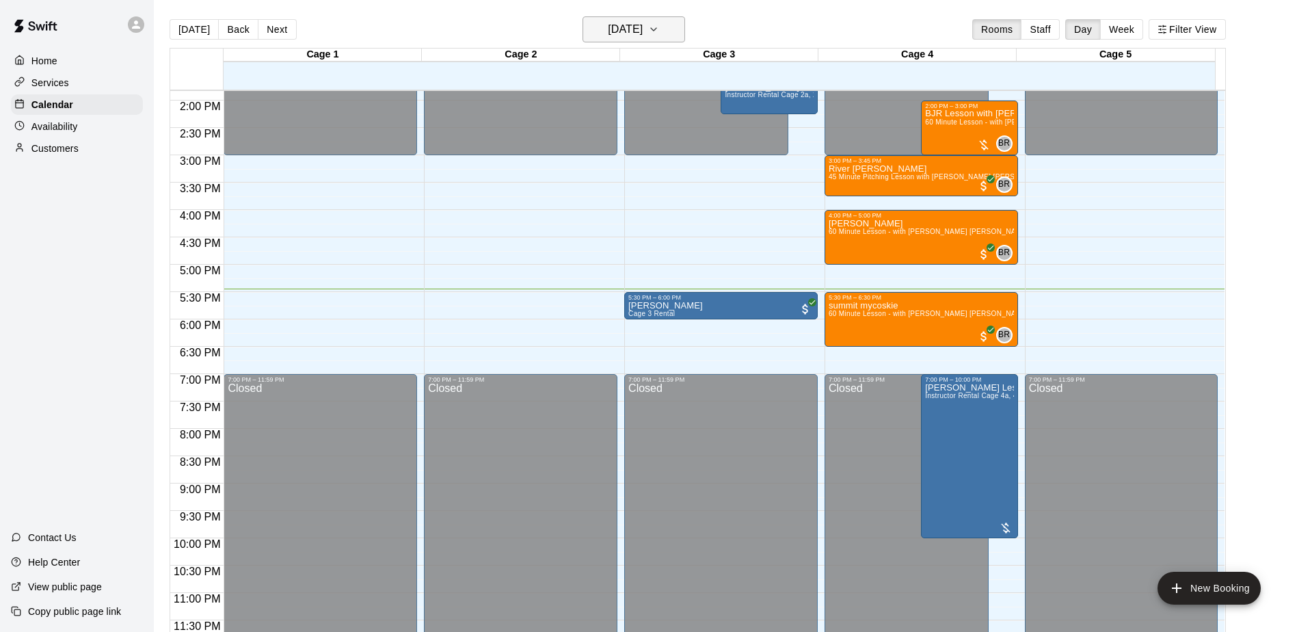
click at [637, 31] on h6 "[DATE]" at bounding box center [625, 29] width 35 height 19
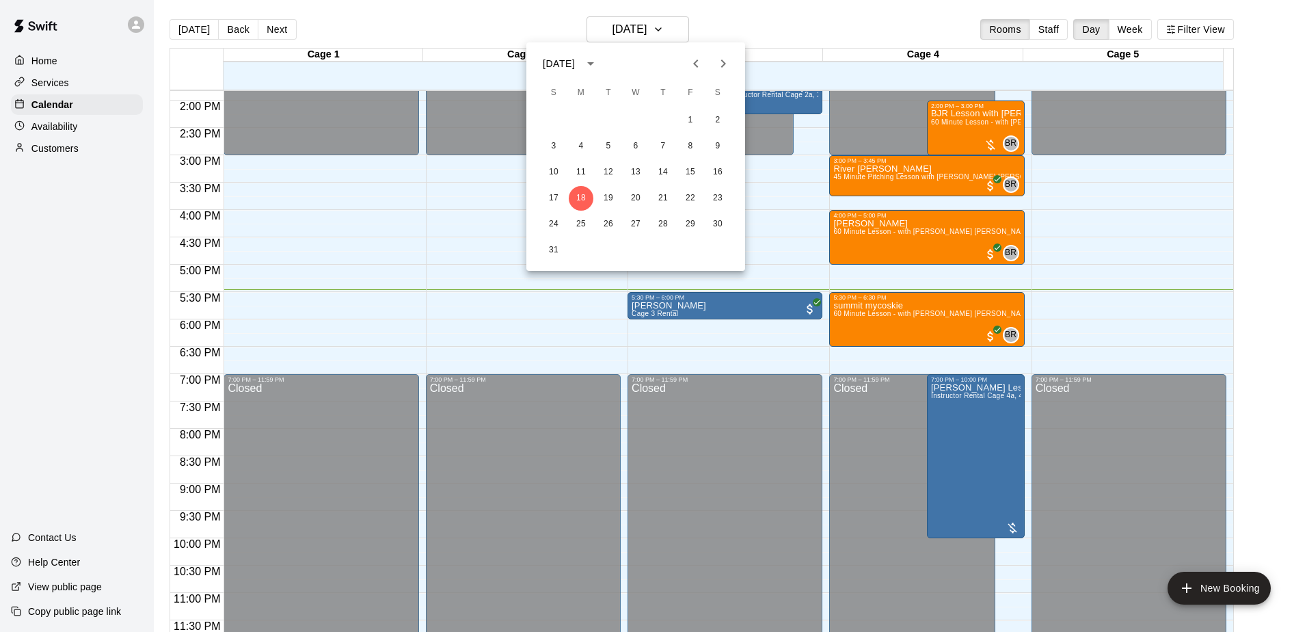
click at [648, 14] on div at bounding box center [653, 316] width 1307 height 632
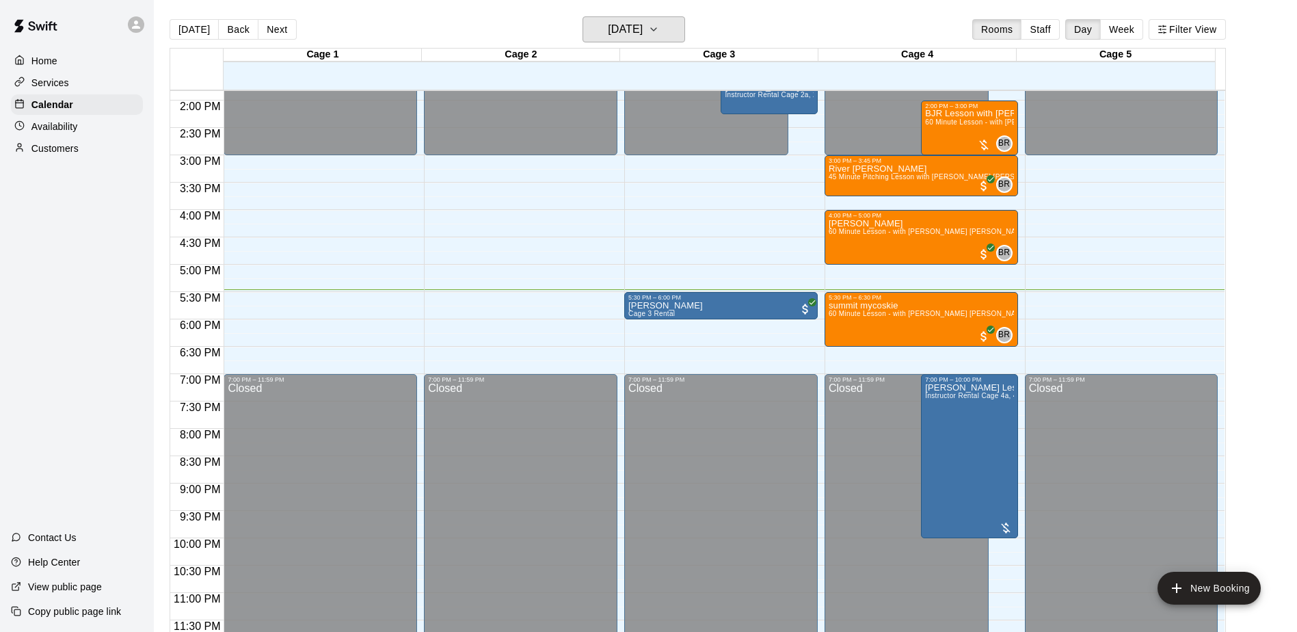
click at [643, 23] on h6 "[DATE]" at bounding box center [625, 29] width 35 height 19
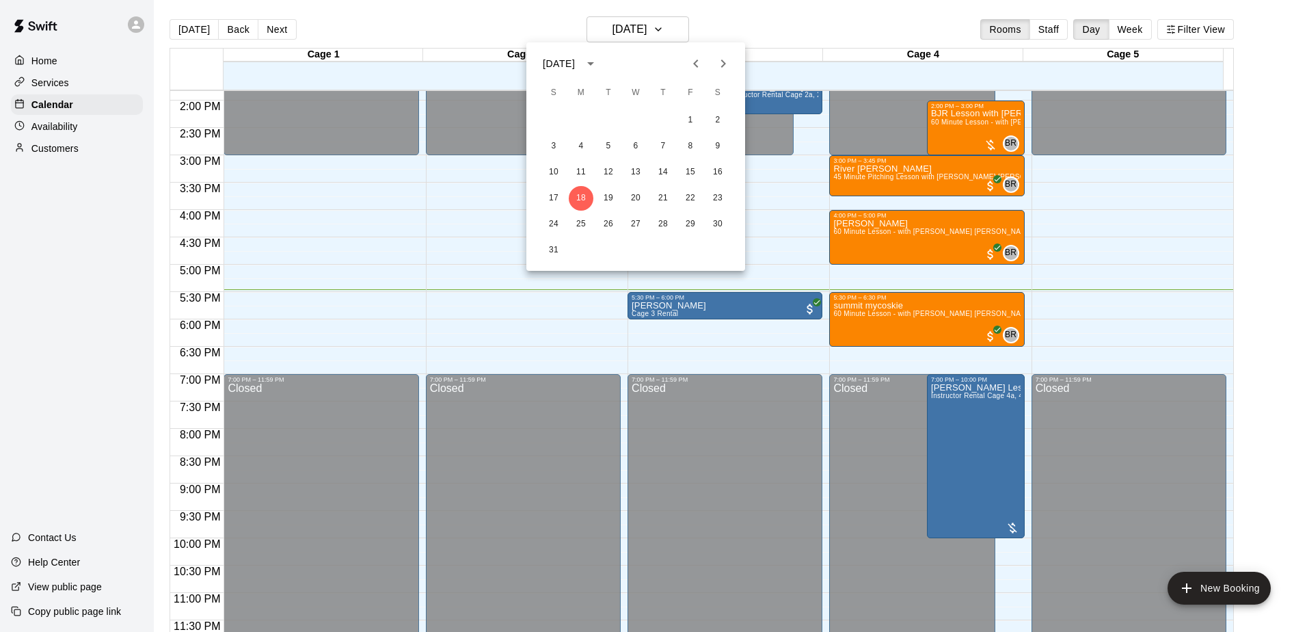
click at [648, 23] on div at bounding box center [653, 316] width 1307 height 632
